Goal: Transaction & Acquisition: Download file/media

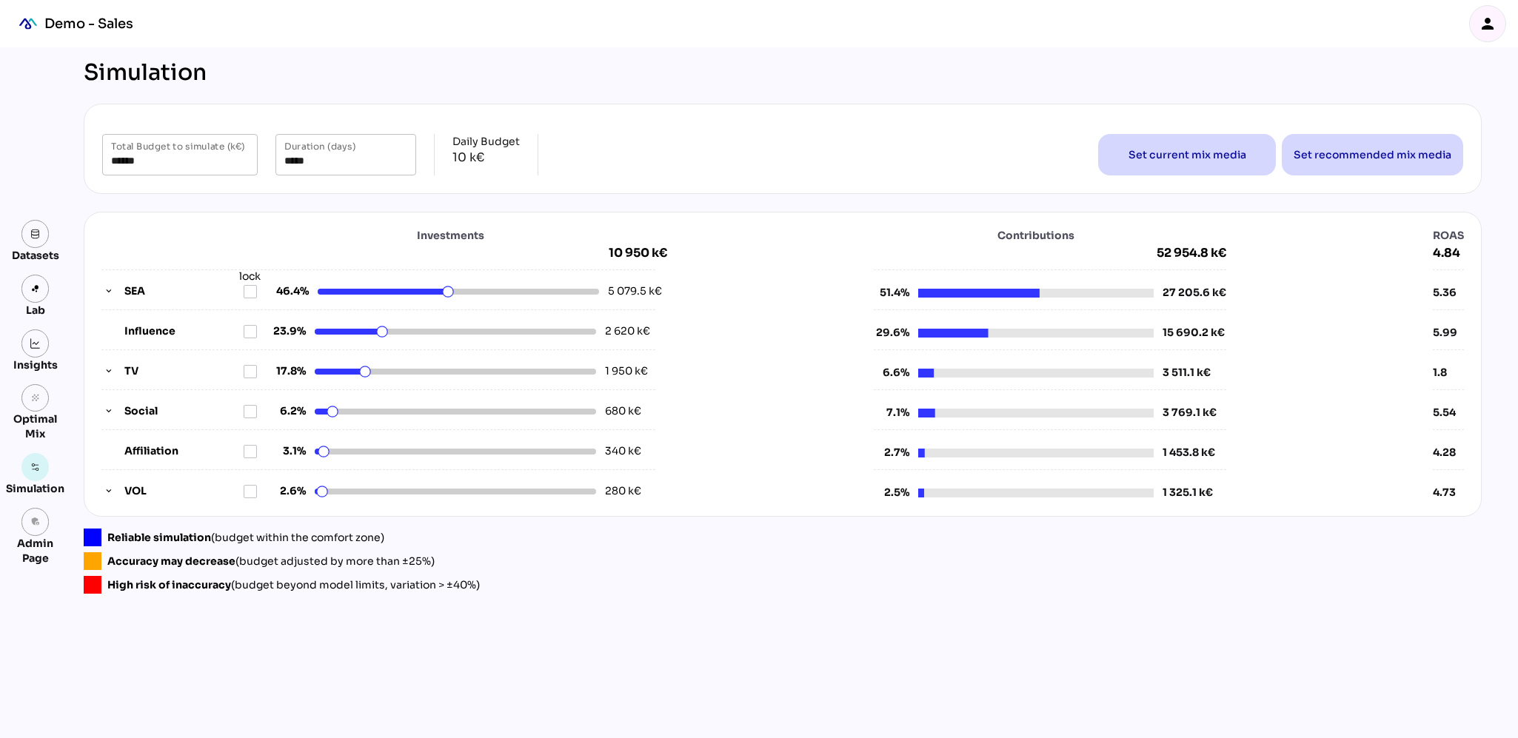
click at [1487, 28] on icon "person" at bounding box center [1488, 24] width 18 height 18
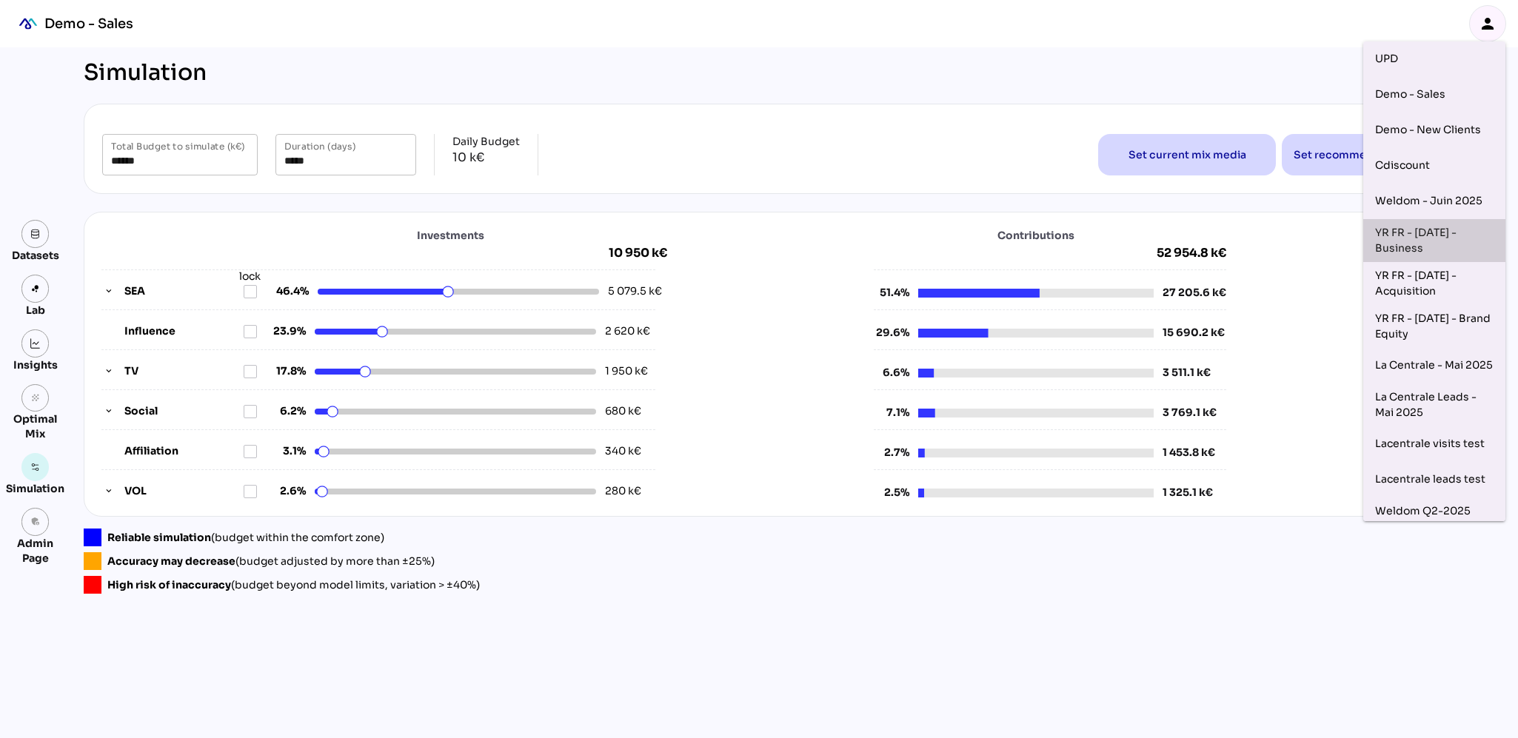
click at [1395, 236] on div "YR FR - [DATE] - Business" at bounding box center [1434, 240] width 119 height 31
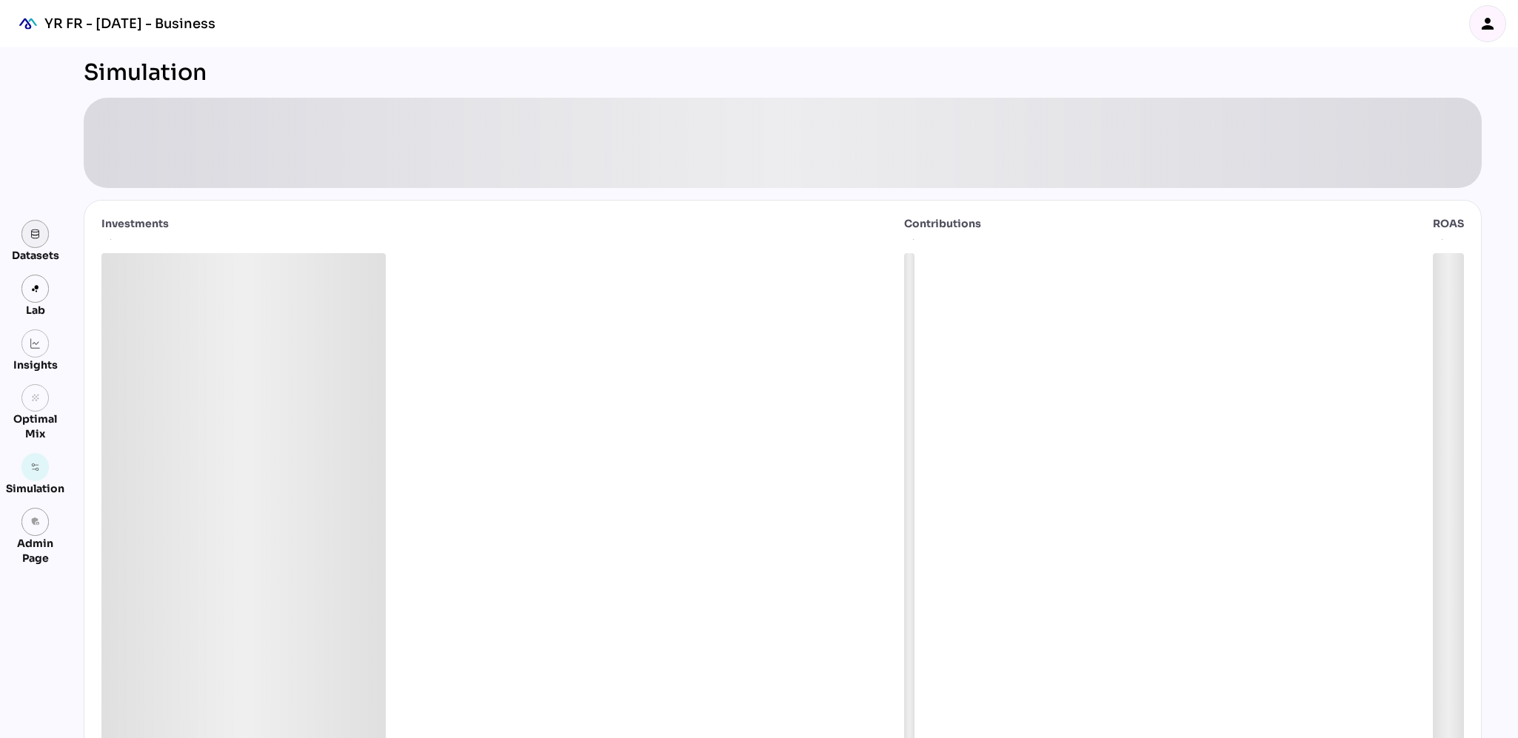
click at [37, 239] on img at bounding box center [35, 234] width 10 height 10
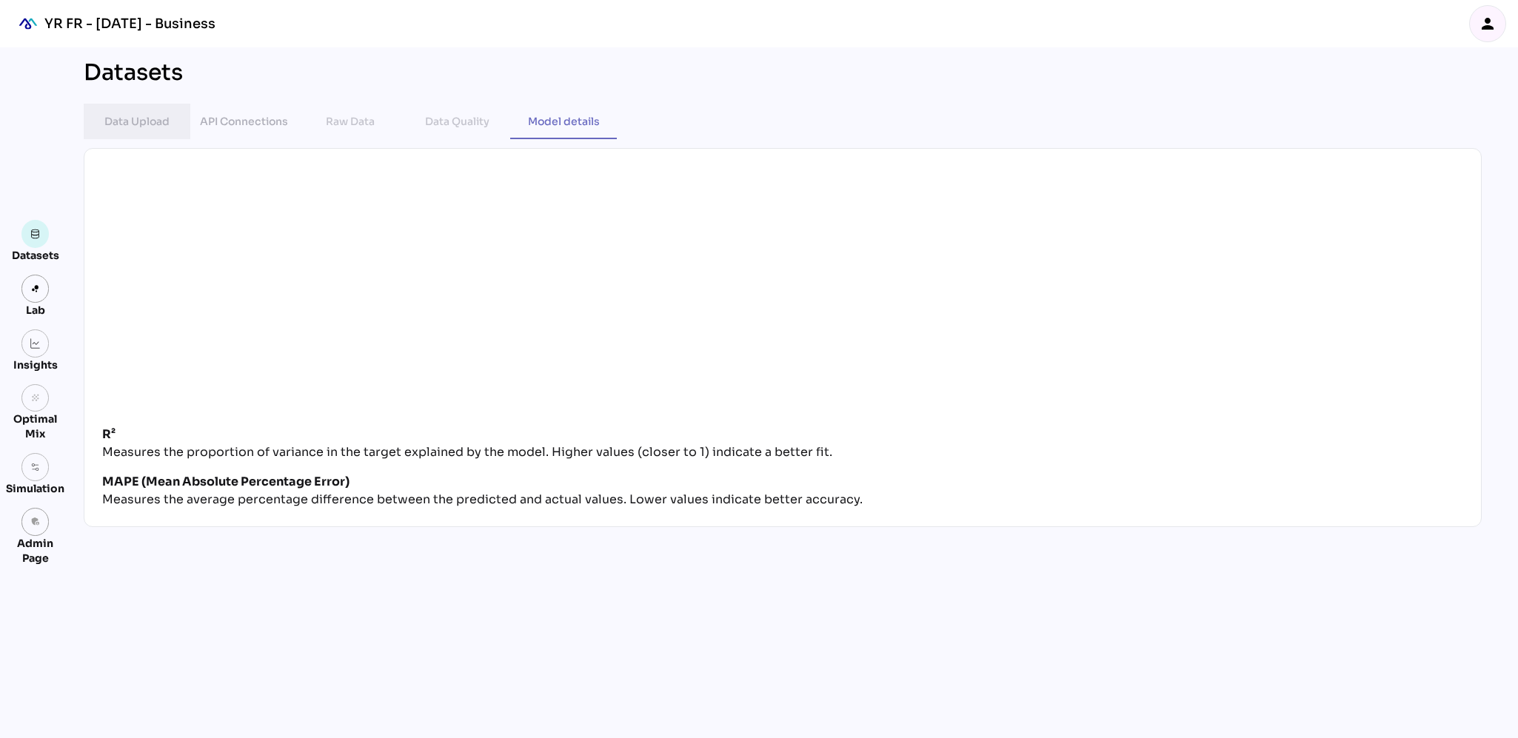
click at [150, 119] on div "Data Upload" at bounding box center [136, 122] width 65 height 18
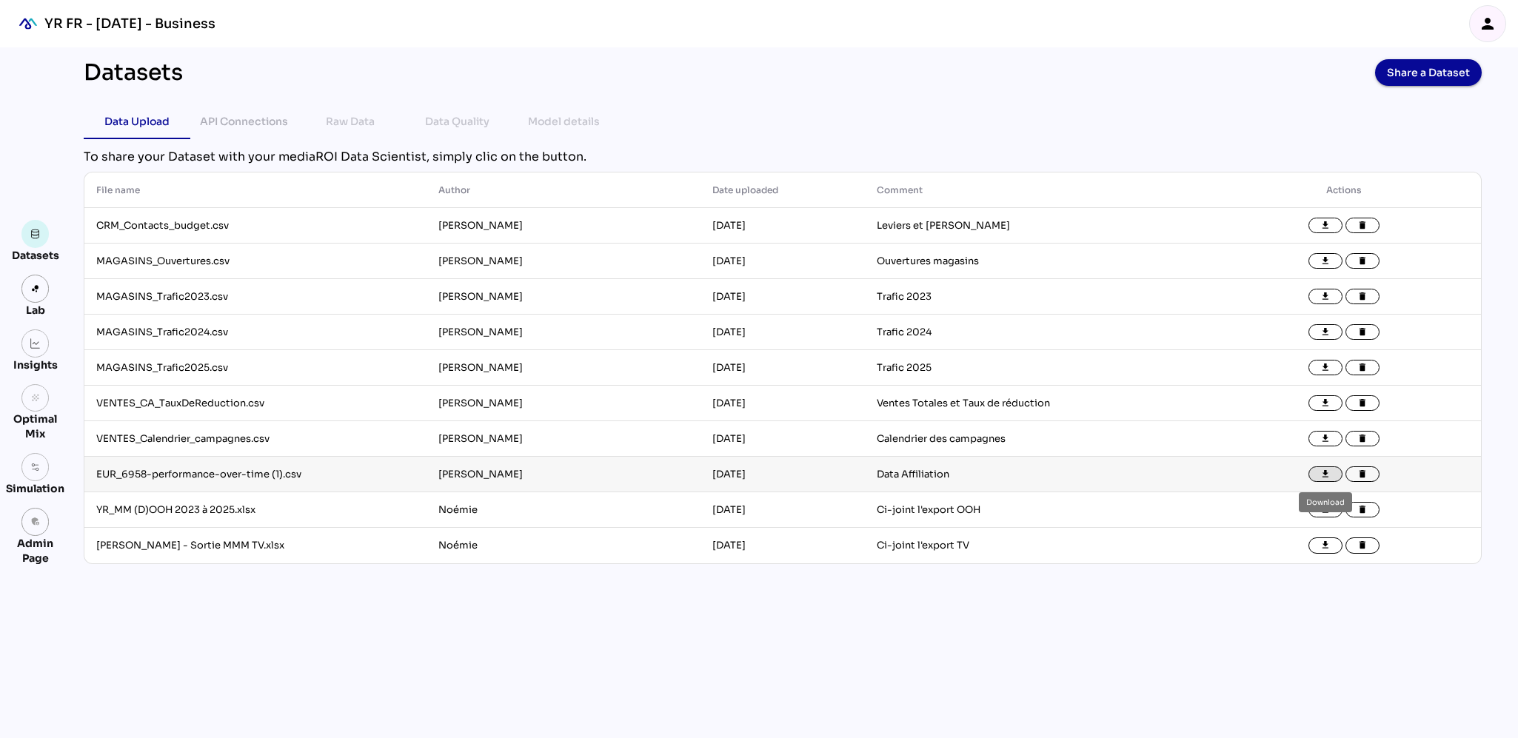
click at [1327, 476] on icon "file_download" at bounding box center [1326, 475] width 10 height 10
click at [1323, 434] on icon "file_download" at bounding box center [1326, 439] width 10 height 10
click at [1327, 401] on icon "file_download" at bounding box center [1326, 403] width 10 height 10
click at [1324, 369] on icon "file_download" at bounding box center [1326, 368] width 10 height 10
click at [1324, 329] on icon "file_download" at bounding box center [1326, 332] width 10 height 10
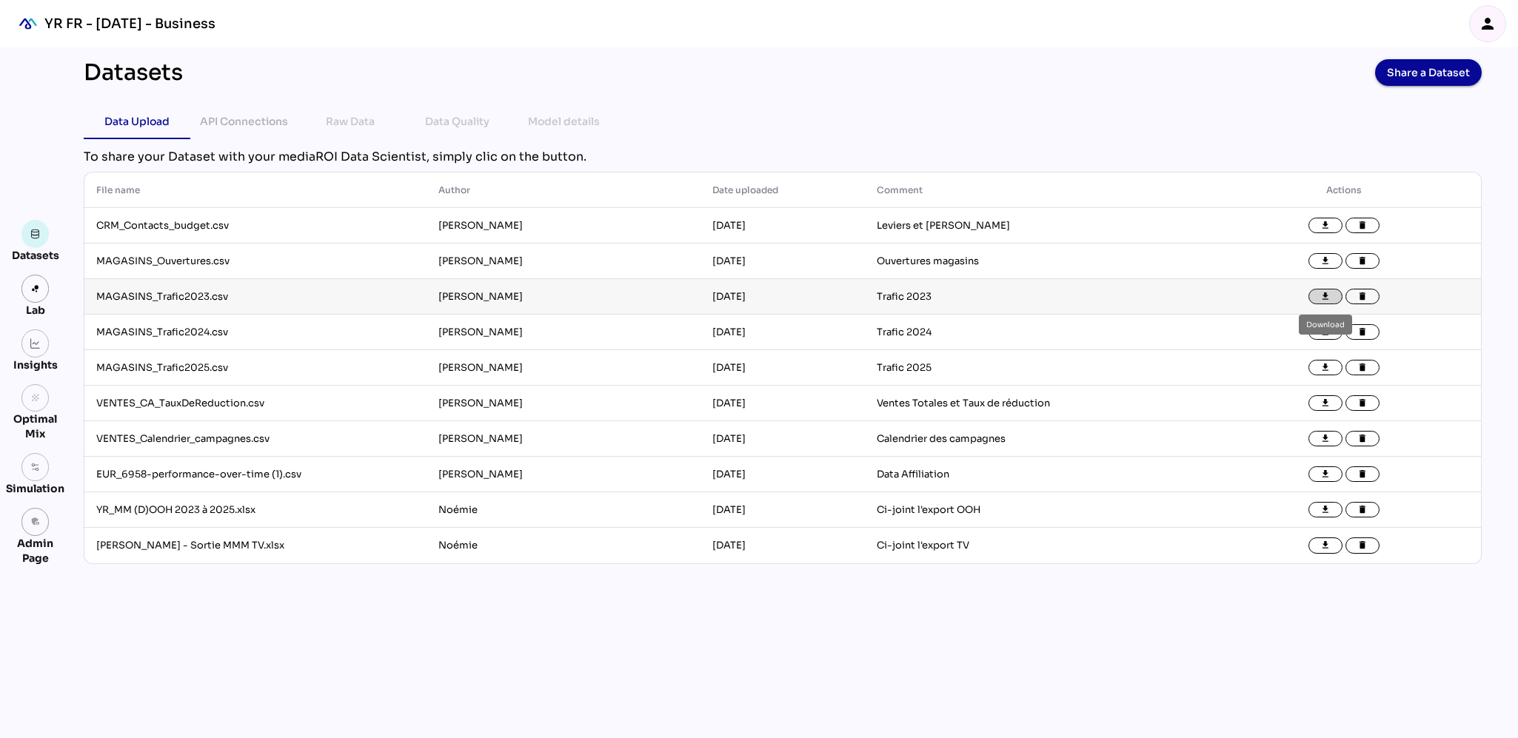
click at [1326, 292] on icon "file_download" at bounding box center [1326, 297] width 10 height 10
click at [1324, 259] on icon "file_download" at bounding box center [1326, 261] width 10 height 10
click at [1327, 224] on icon "file_download" at bounding box center [1326, 226] width 10 height 10
click at [1489, 26] on icon "person" at bounding box center [1488, 24] width 18 height 18
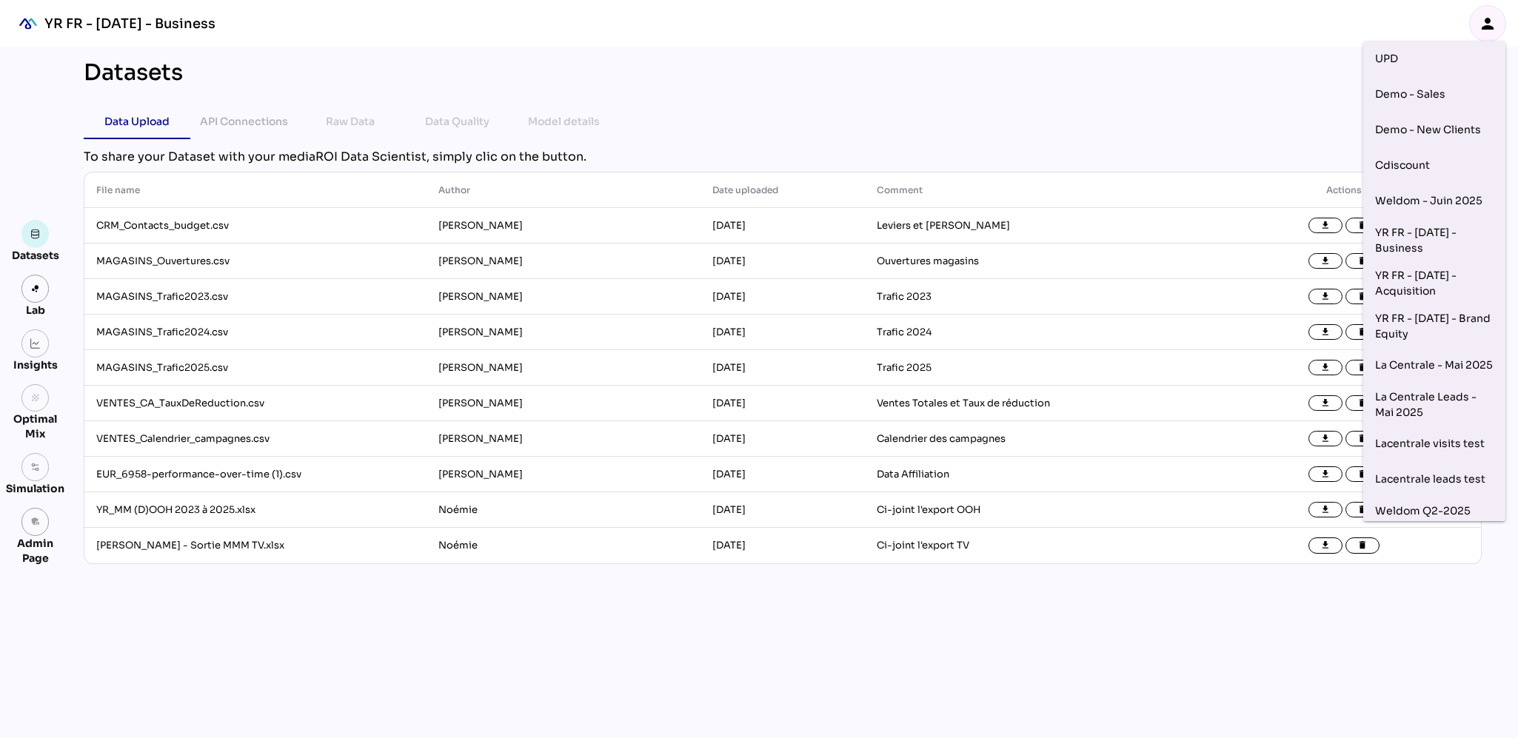
click at [1101, 130] on div "Data Upload API Connections Raw Data Data Quality Model details" at bounding box center [783, 122] width 1398 height 36
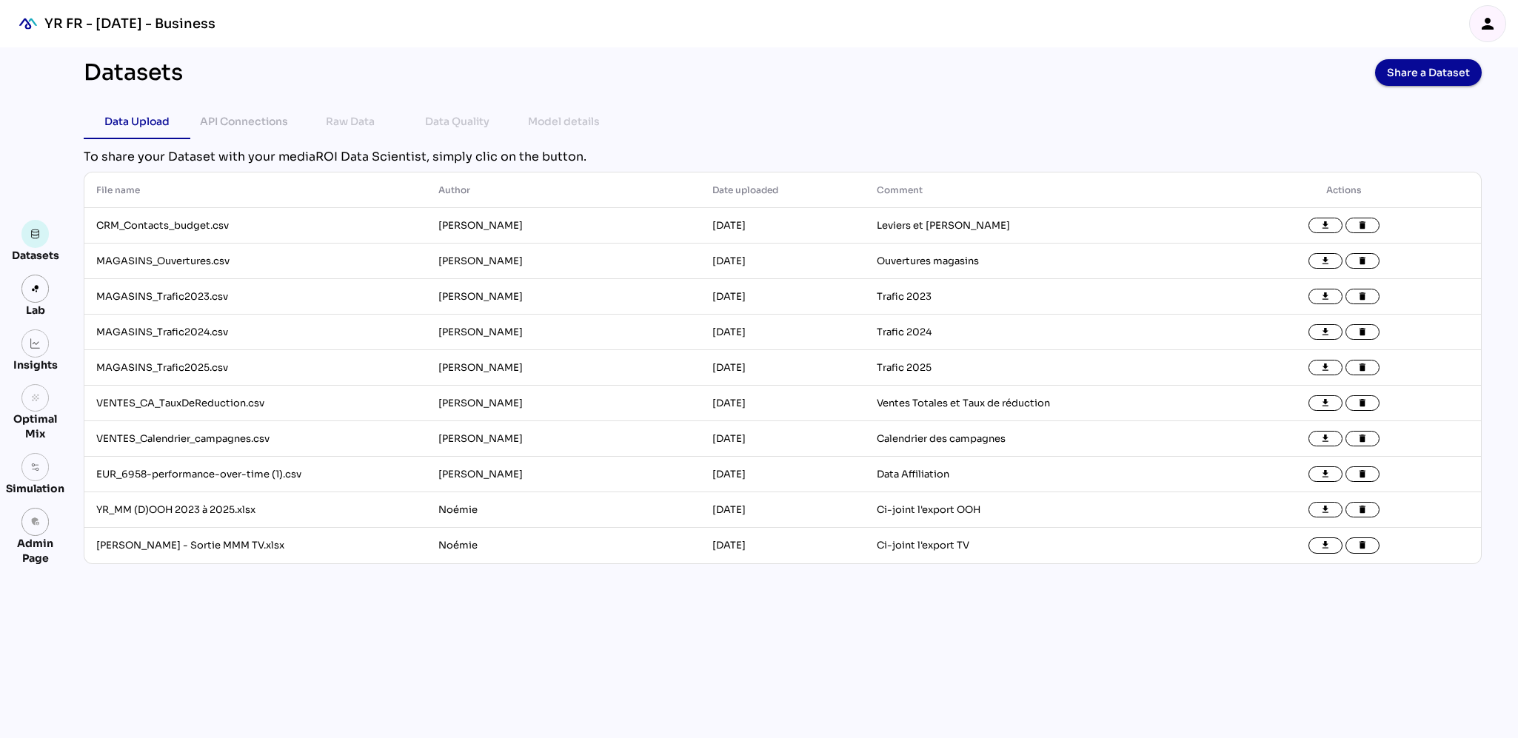
click at [1331, 84] on div "Datasets Share a Dataset" at bounding box center [783, 72] width 1398 height 27
